Goal: Transaction & Acquisition: Purchase product/service

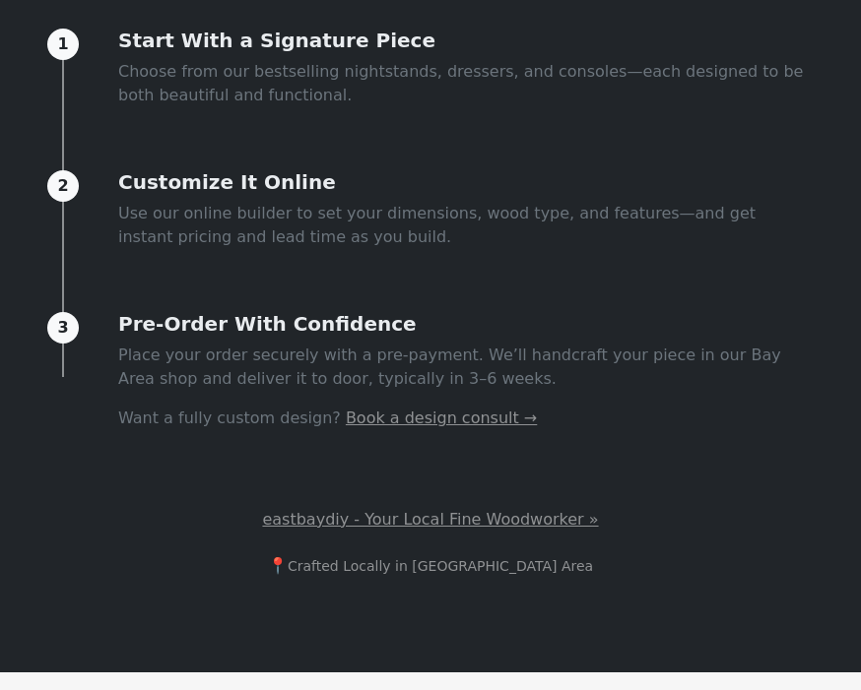
scroll to position [822, 0]
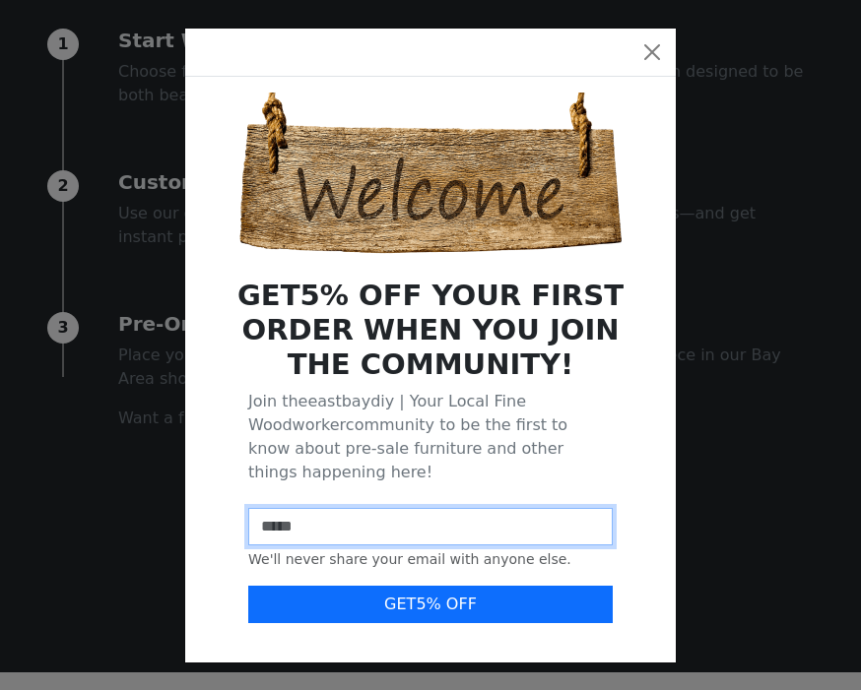
click at [351, 514] on input "email" at bounding box center [430, 526] width 364 height 37
type input "**********"
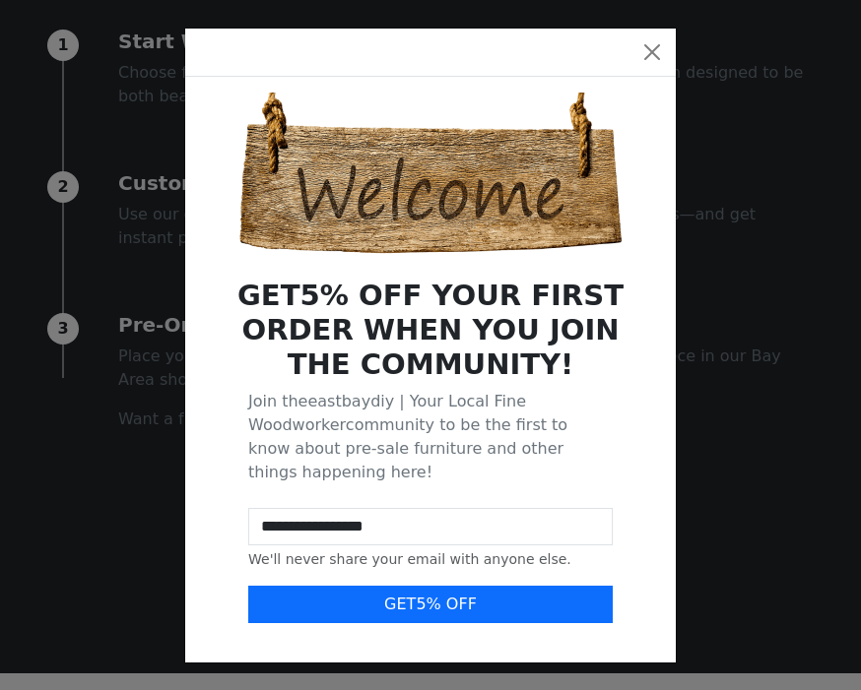
click at [476, 586] on button "GET 5 % OFF" at bounding box center [430, 604] width 364 height 37
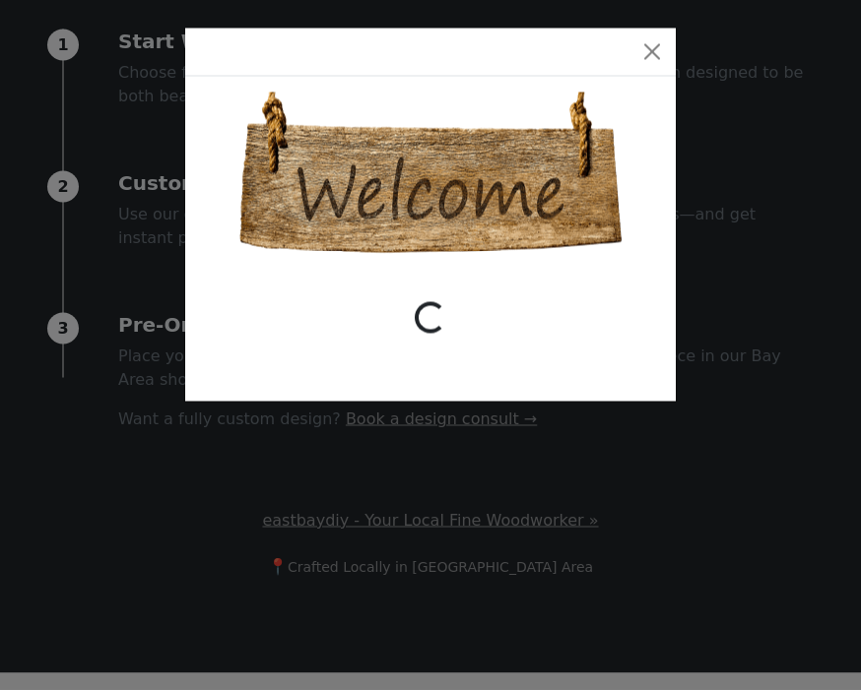
scroll to position [822, 0]
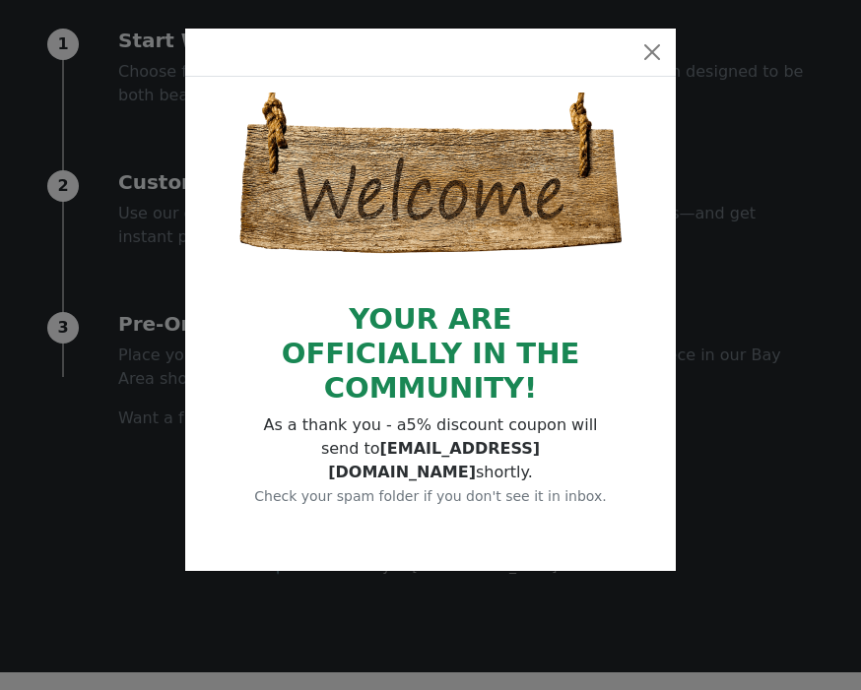
click at [654, 55] on button "Close" at bounding box center [652, 52] width 32 height 32
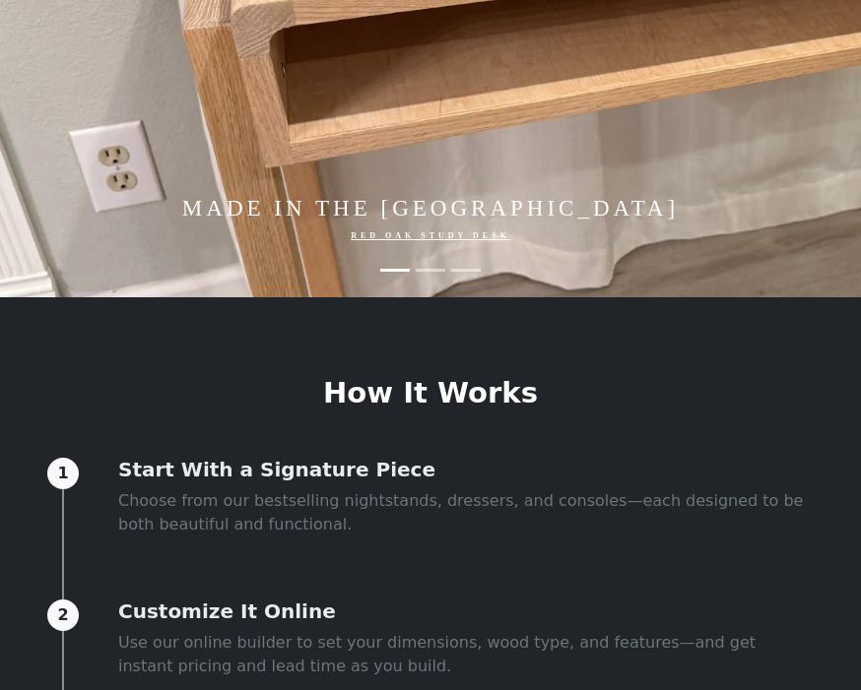
scroll to position [393, 0]
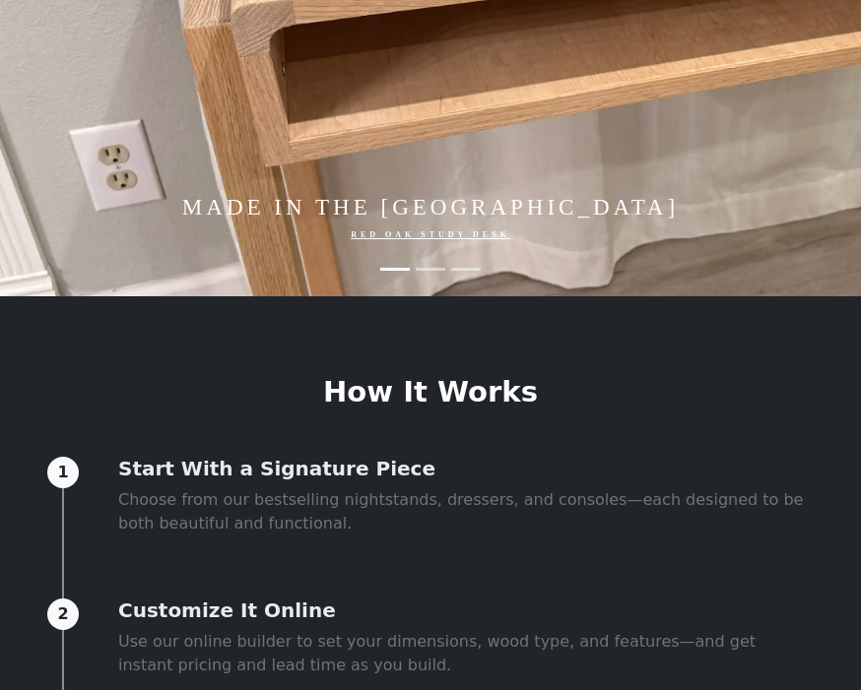
click at [495, 278] on div "Made in the [GEOGRAPHIC_DATA] [GEOGRAPHIC_DATA] Study Desk" at bounding box center [430, 226] width 603 height 102
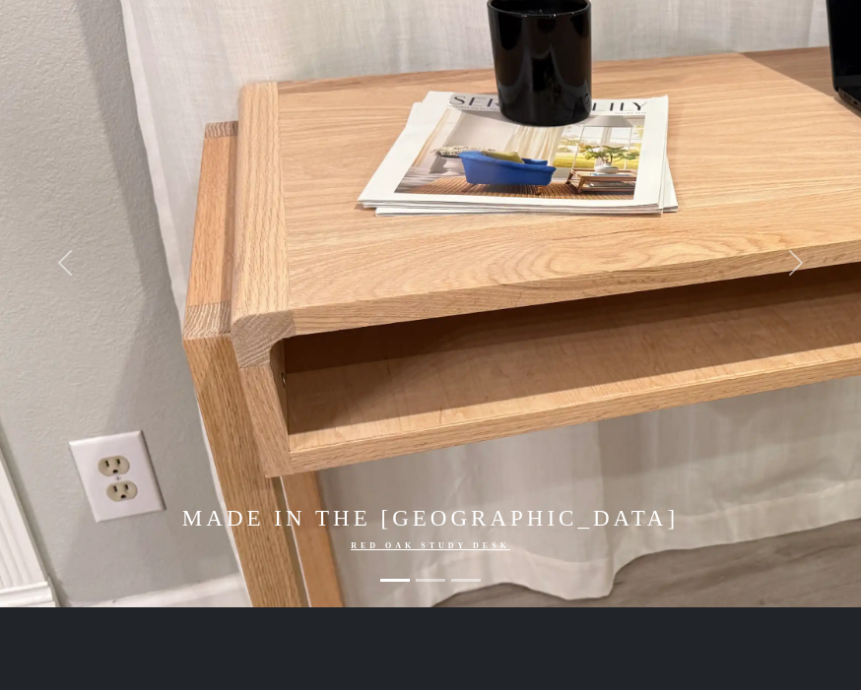
scroll to position [0, 0]
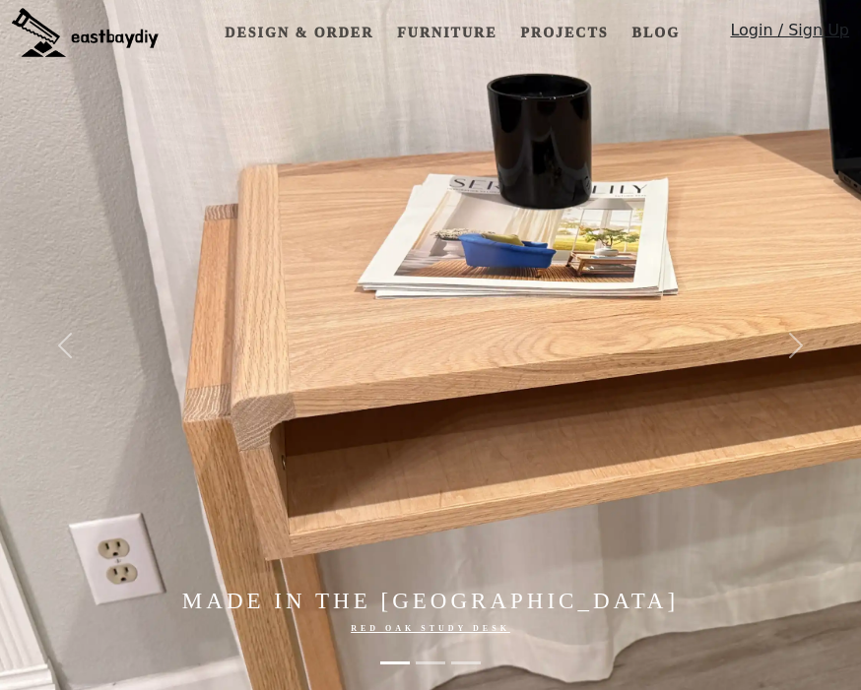
click at [466, 34] on link "Furniture" at bounding box center [446, 33] width 115 height 36
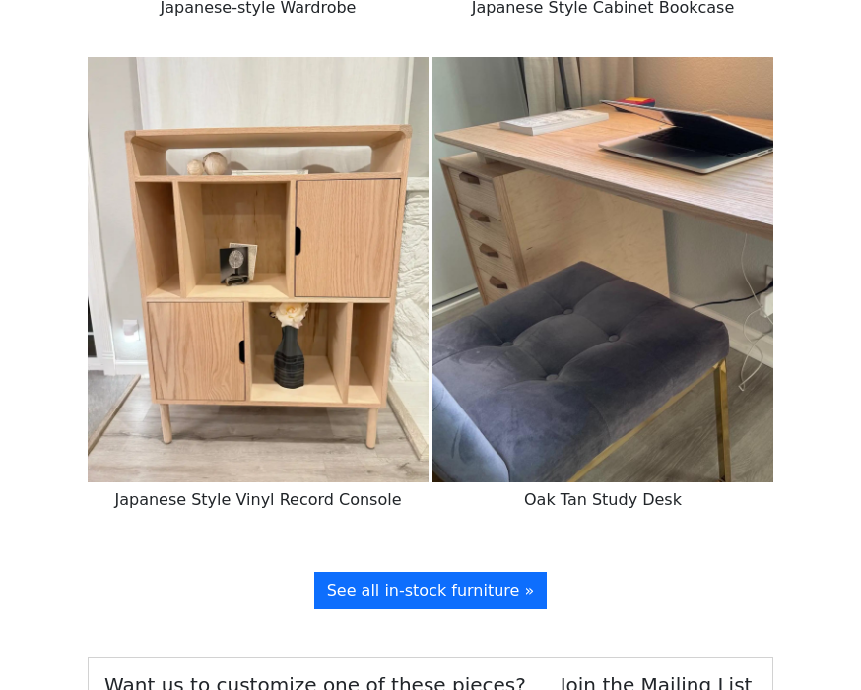
scroll to position [5855, 0]
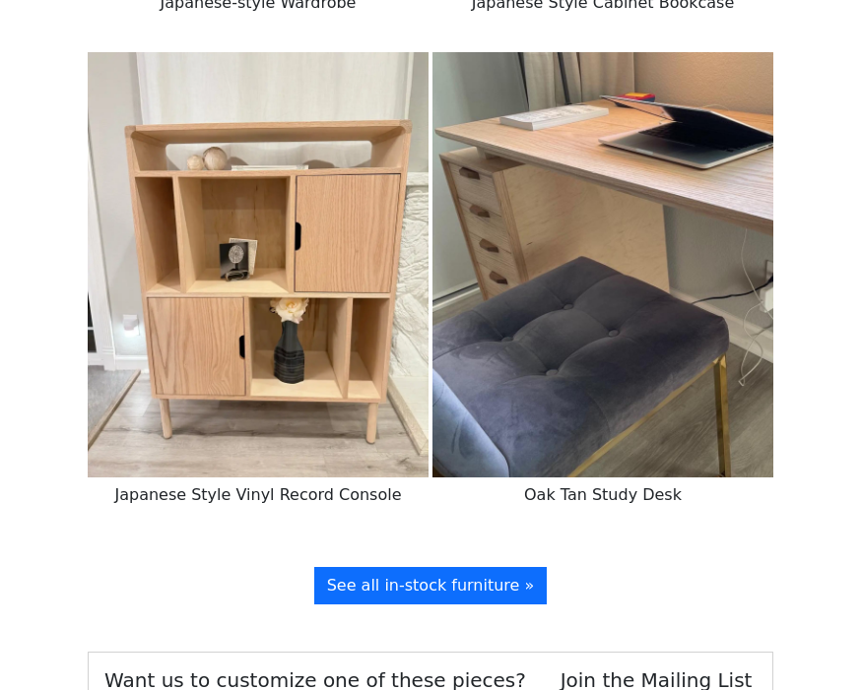
click at [470, 568] on link "See all in-stock furniture »" at bounding box center [430, 586] width 233 height 37
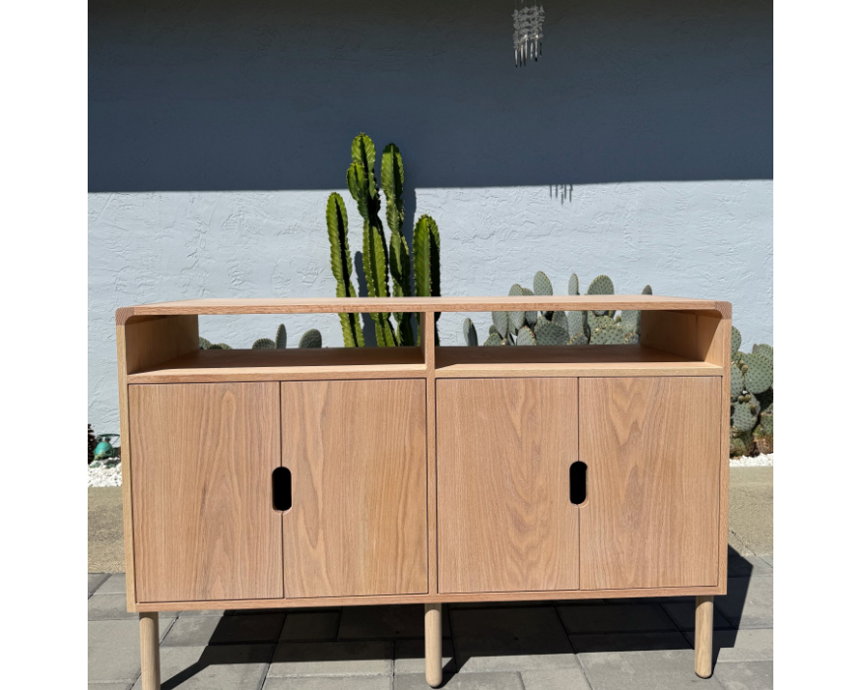
scroll to position [1605, 0]
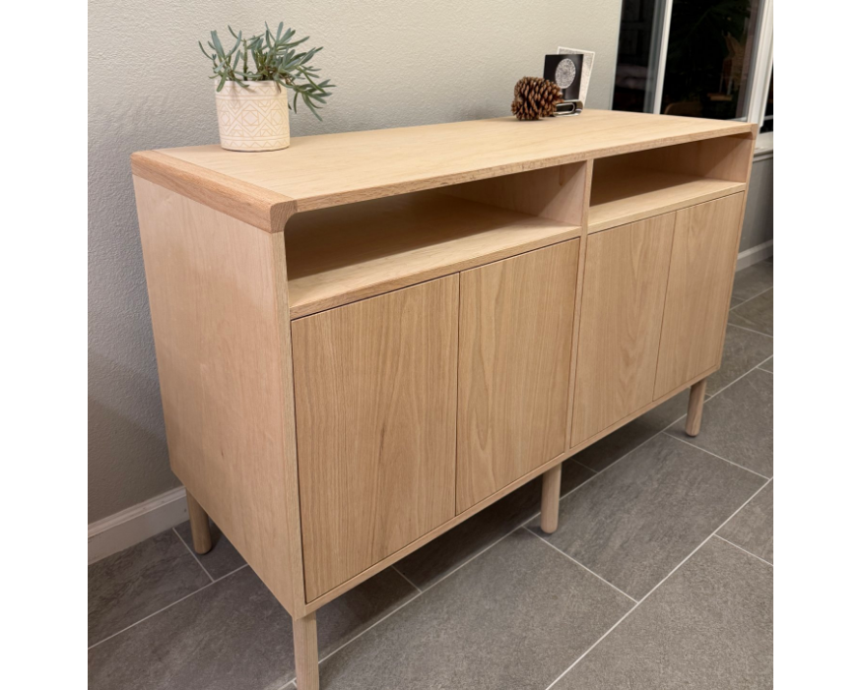
click at [619, 514] on img at bounding box center [430, 283] width 685 height 857
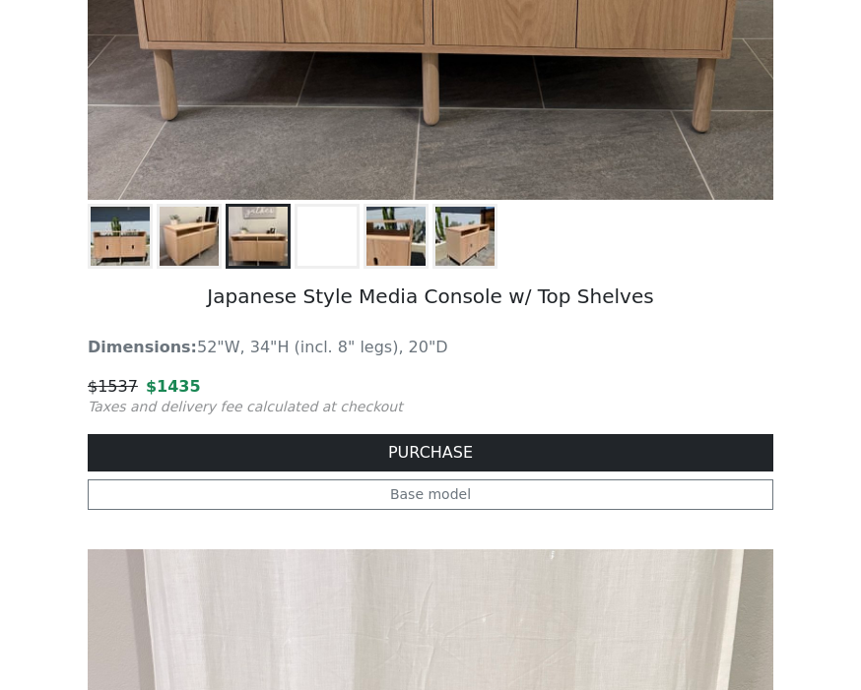
scroll to position [2122, 0]
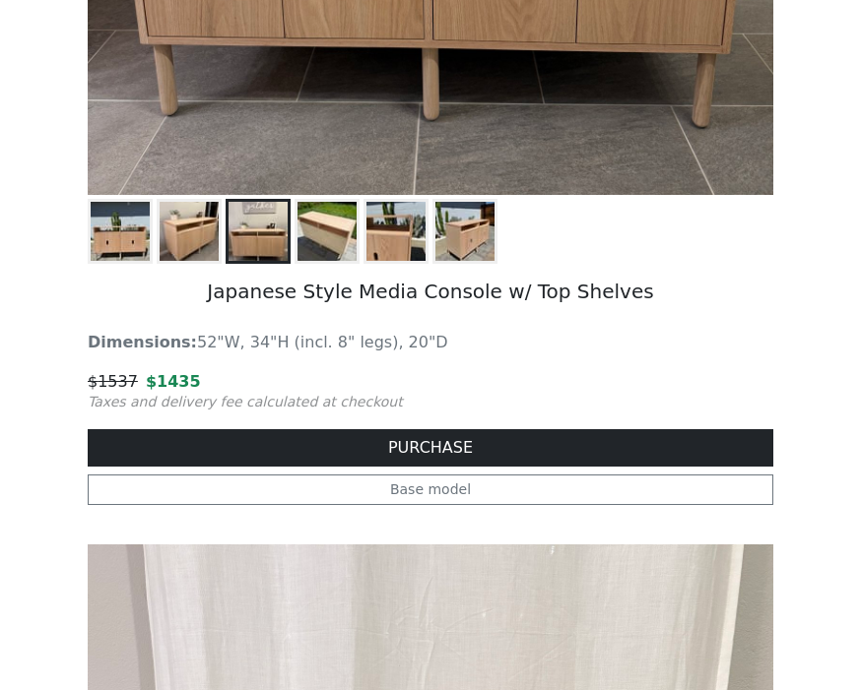
click at [519, 502] on link "Base model" at bounding box center [430, 490] width 685 height 31
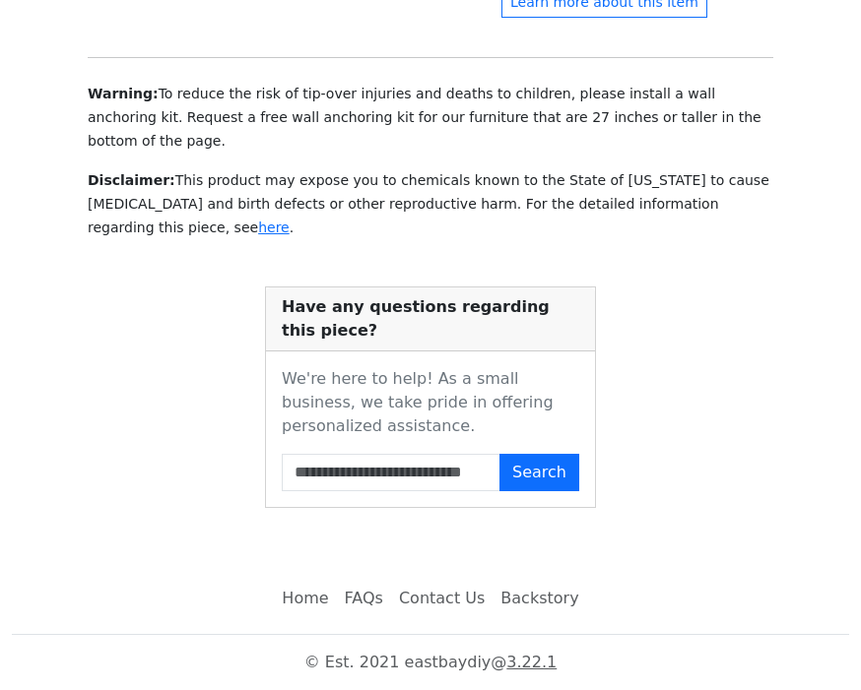
scroll to position [2083, 0]
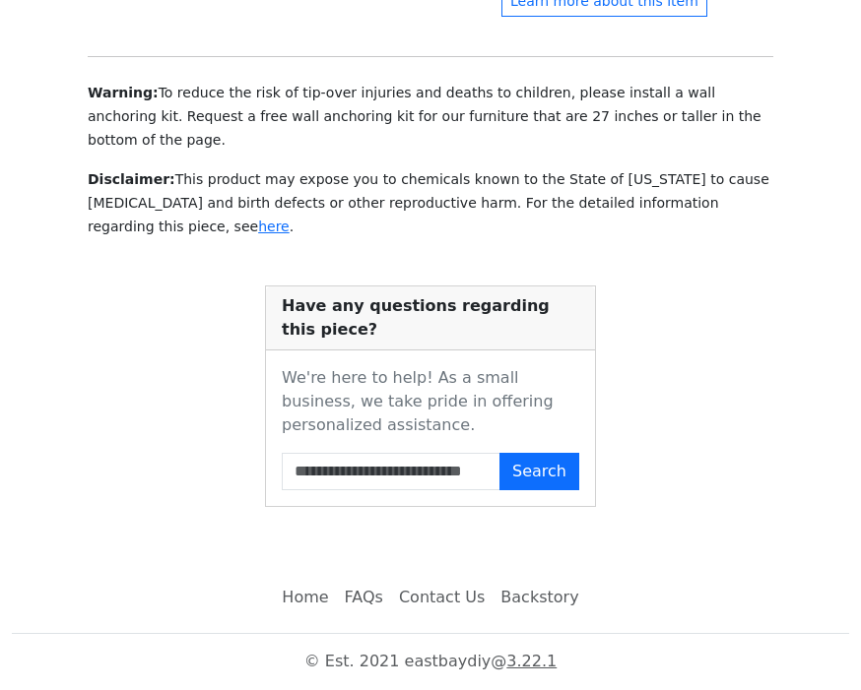
click at [325, 618] on link "Home" at bounding box center [305, 598] width 62 height 39
